Goal: Task Accomplishment & Management: Manage account settings

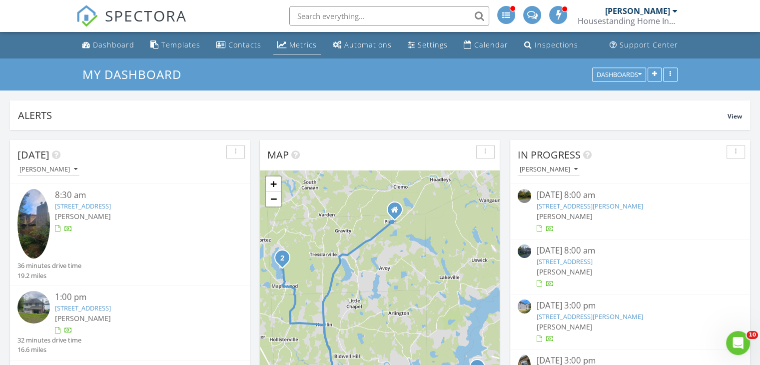
click at [304, 46] on div "Metrics" at bounding box center [302, 44] width 27 height 9
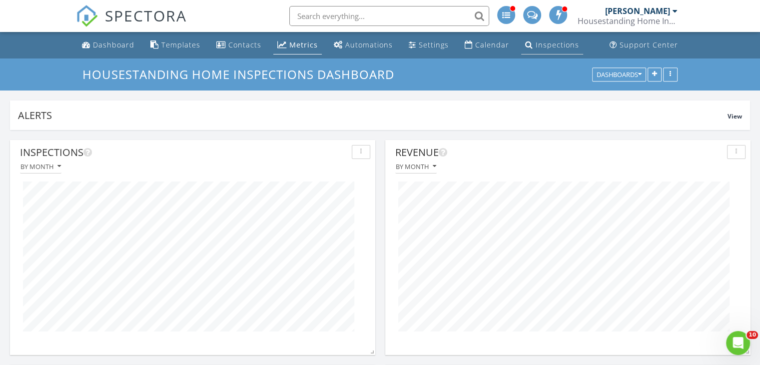
click at [550, 44] on div "Inspections" at bounding box center [557, 44] width 43 height 9
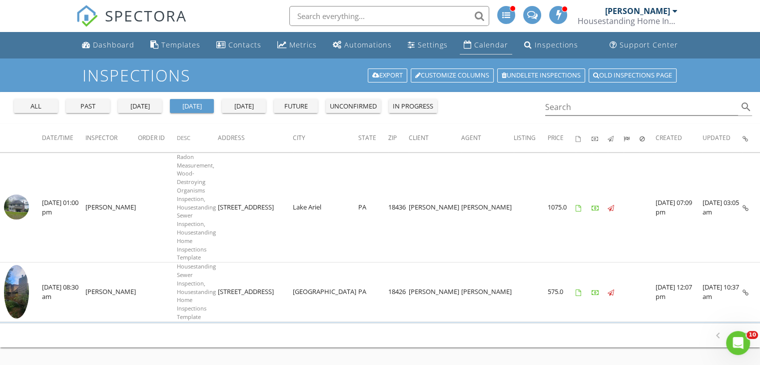
click at [488, 44] on div "Calendar" at bounding box center [491, 44] width 34 height 9
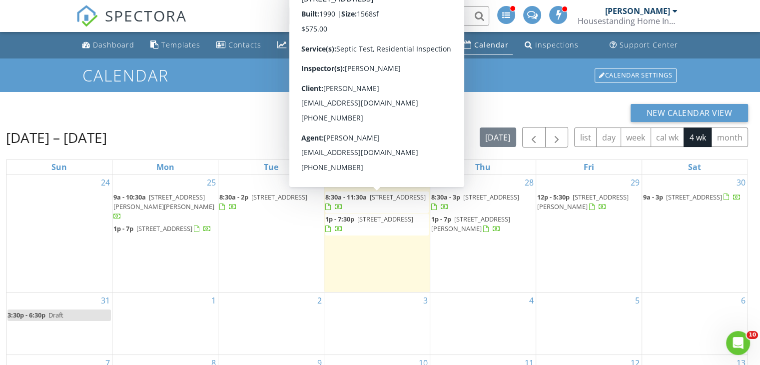
click at [405, 202] on span "8:30a - 11:30a 166 Tanglwood Dr, Greentown 18426" at bounding box center [376, 201] width 103 height 19
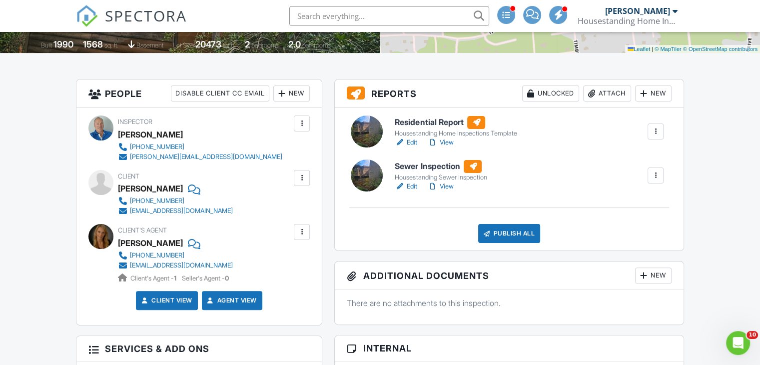
click at [409, 187] on link "Edit" at bounding box center [406, 186] width 22 height 10
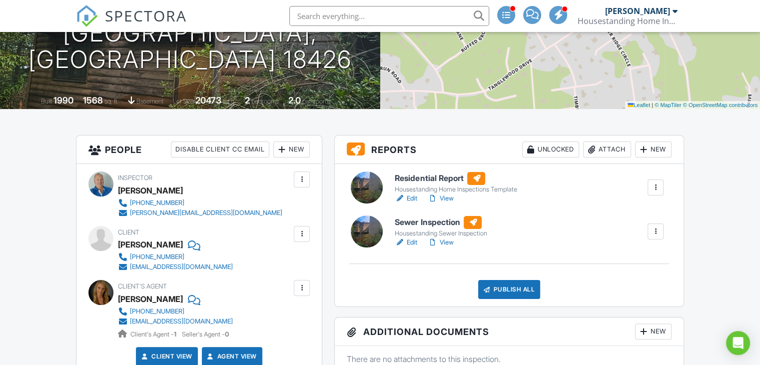
click at [447, 198] on link "View" at bounding box center [440, 198] width 26 height 10
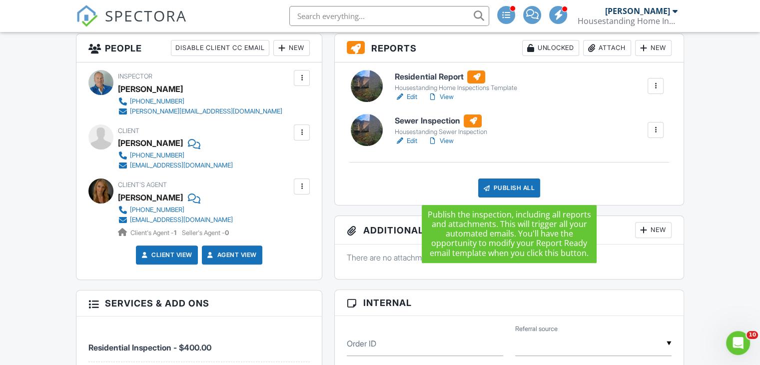
click at [516, 186] on div "Publish All" at bounding box center [509, 187] width 62 height 19
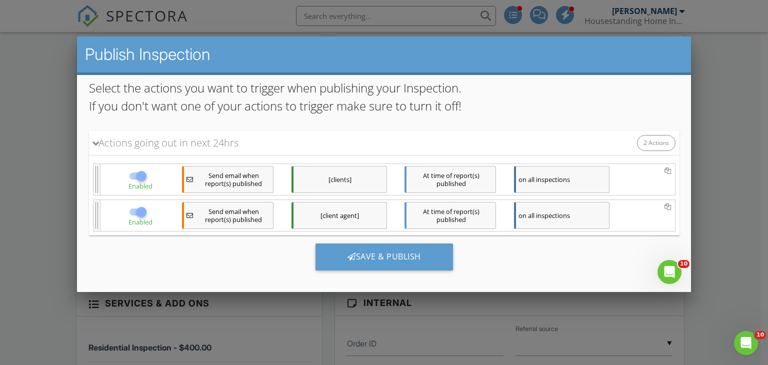
scroll to position [96, 0]
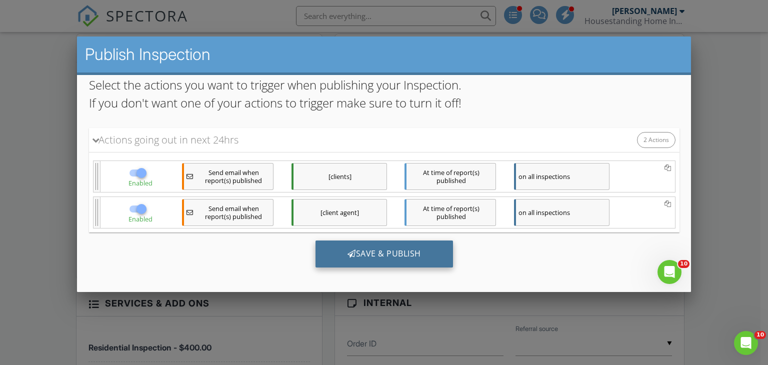
click at [381, 253] on div "Save & Publish" at bounding box center [383, 253] width 137 height 27
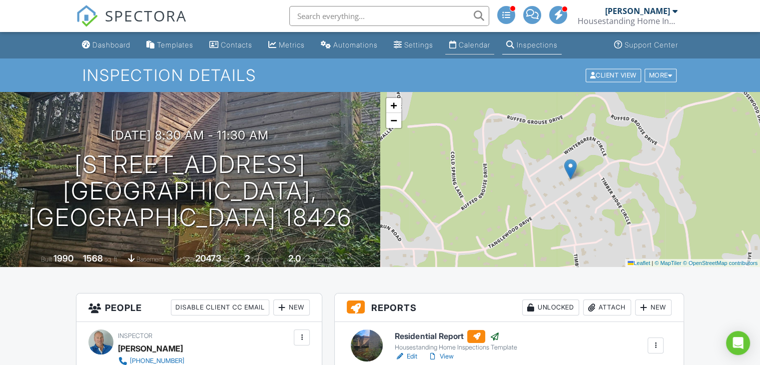
click at [490, 44] on div "Calendar" at bounding box center [474, 44] width 31 height 8
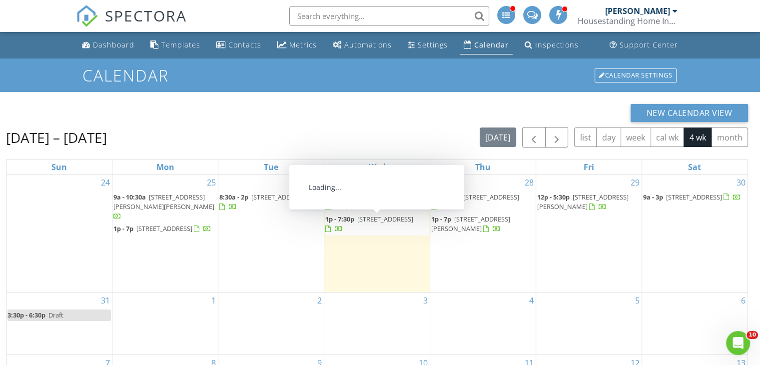
click at [384, 222] on span "[STREET_ADDRESS]" at bounding box center [385, 218] width 56 height 9
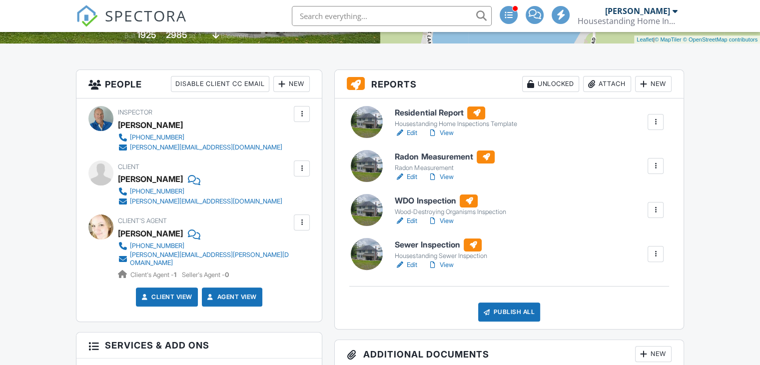
scroll to position [226, 0]
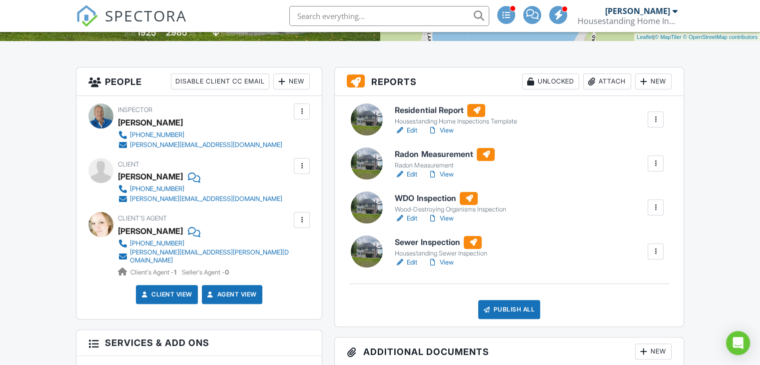
click at [411, 262] on link "Edit" at bounding box center [406, 262] width 22 height 10
